Goal: Task Accomplishment & Management: Manage account settings

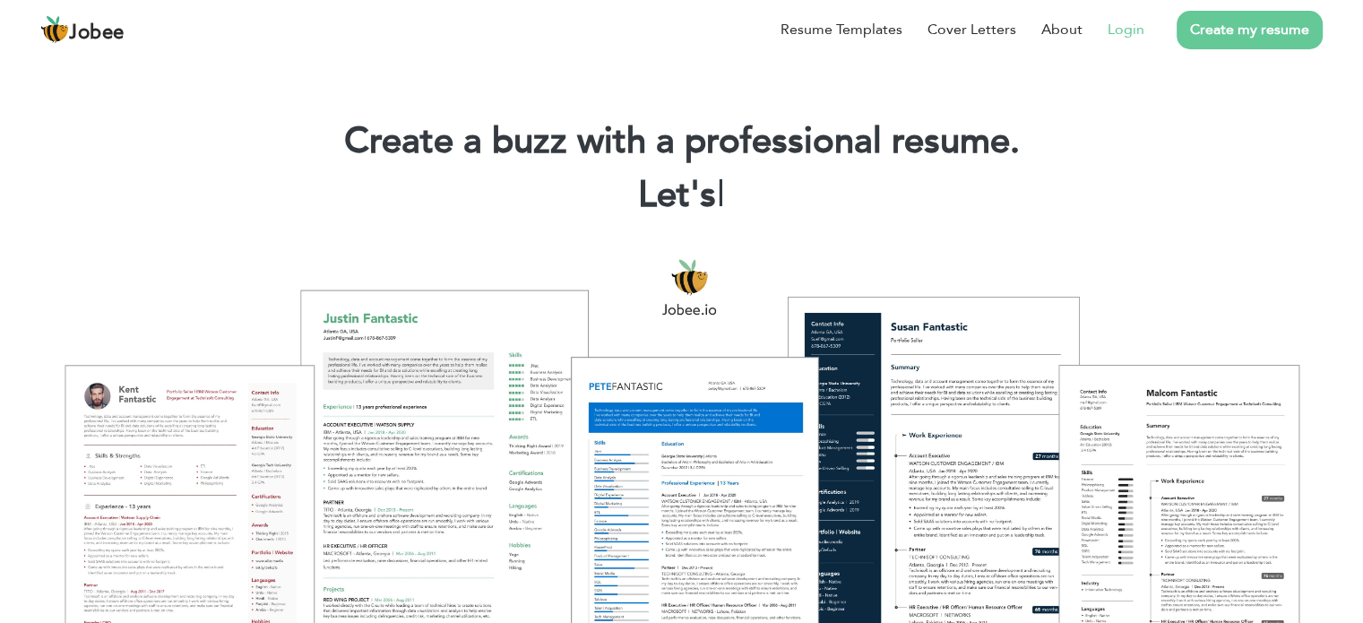
click at [1126, 39] on link "Login" at bounding box center [1125, 30] width 37 height 22
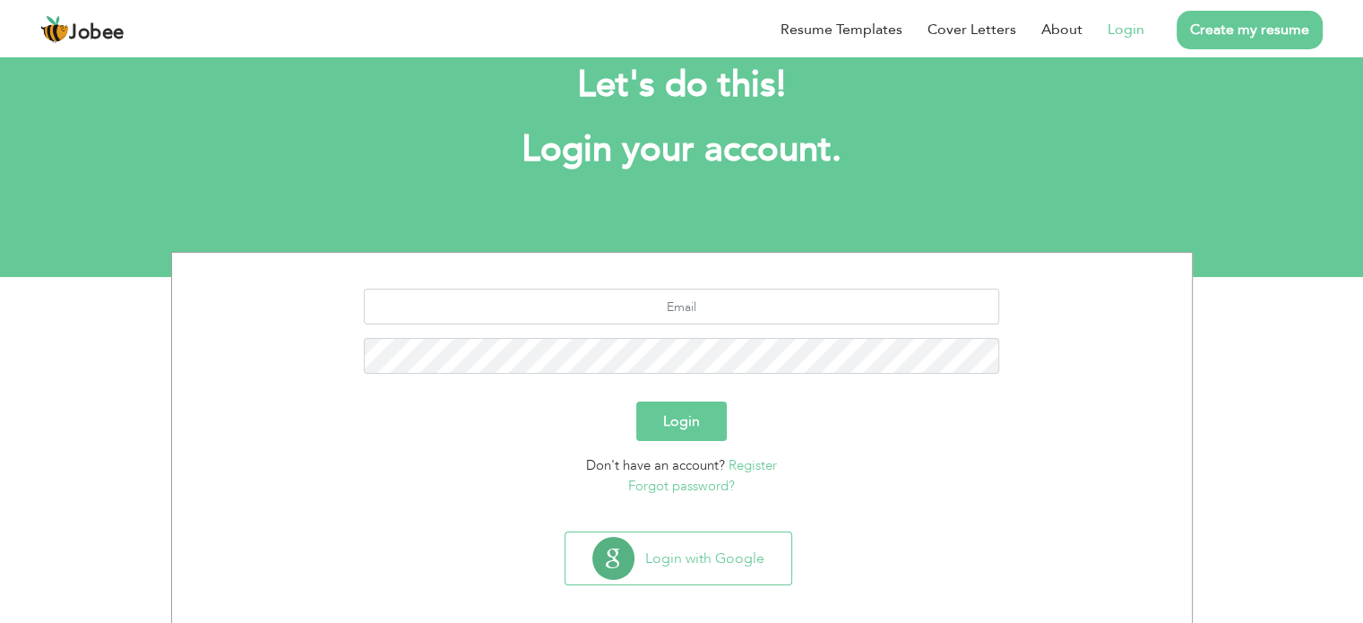
scroll to position [56, 0]
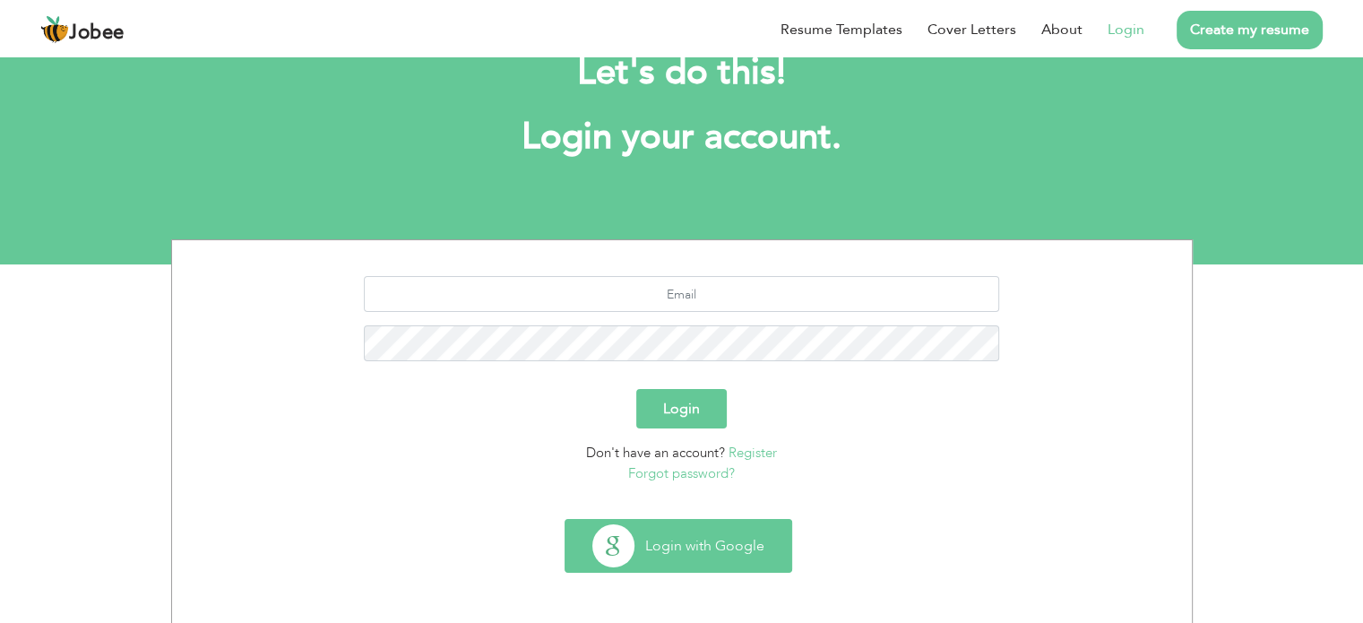
click at [676, 543] on button "Login with Google" at bounding box center [678, 546] width 226 height 52
